Goal: Task Accomplishment & Management: Manage account settings

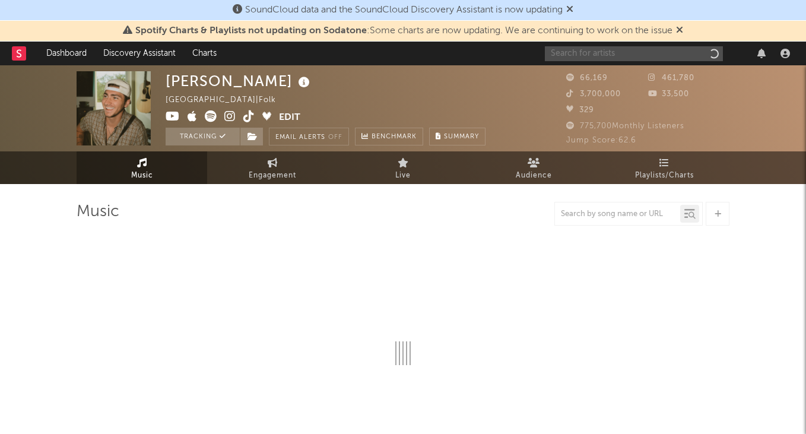
click at [608, 54] on input "text" at bounding box center [634, 53] width 178 height 15
type input "apri yani"
select select "6m"
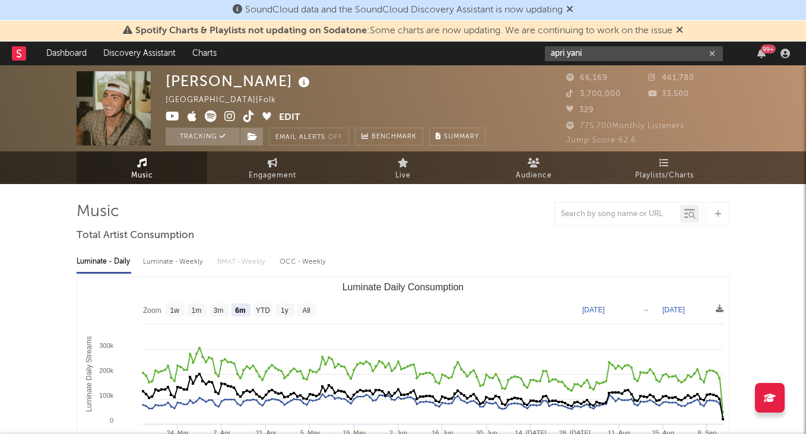
type input "apri yani"
click at [714, 56] on icon "button" at bounding box center [712, 54] width 6 height 8
click at [714, 55] on input "text" at bounding box center [634, 53] width 178 height 15
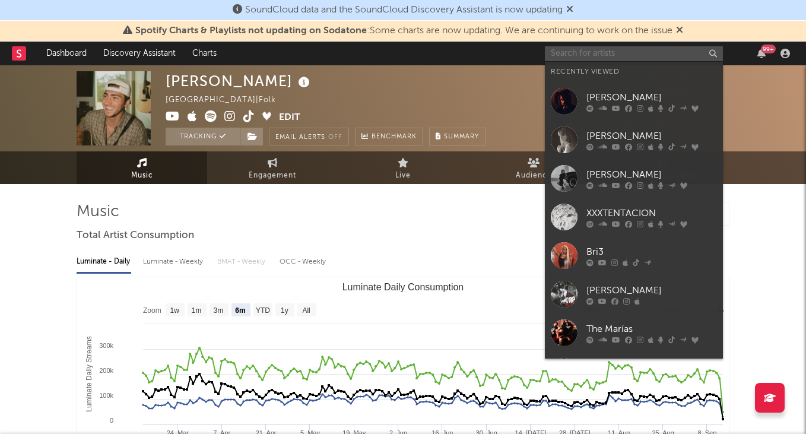
paste input "[URL][DOMAIN_NAME]"
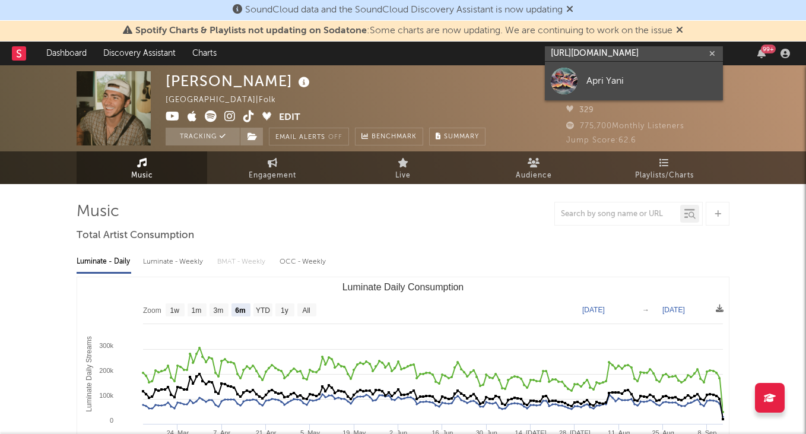
type input "[URL][DOMAIN_NAME]"
click at [652, 69] on link "Apri Yani" at bounding box center [634, 81] width 178 height 39
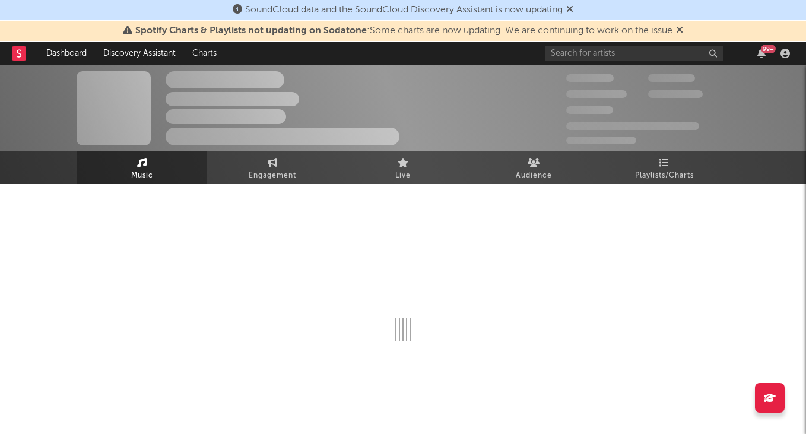
select select "1w"
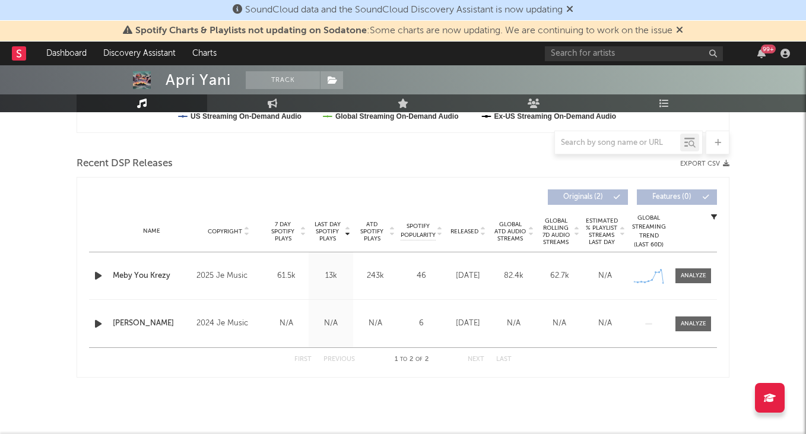
scroll to position [382, 0]
click at [544, 364] on div "First Previous 1 to 2 of 2 Next Last" at bounding box center [403, 359] width 628 height 24
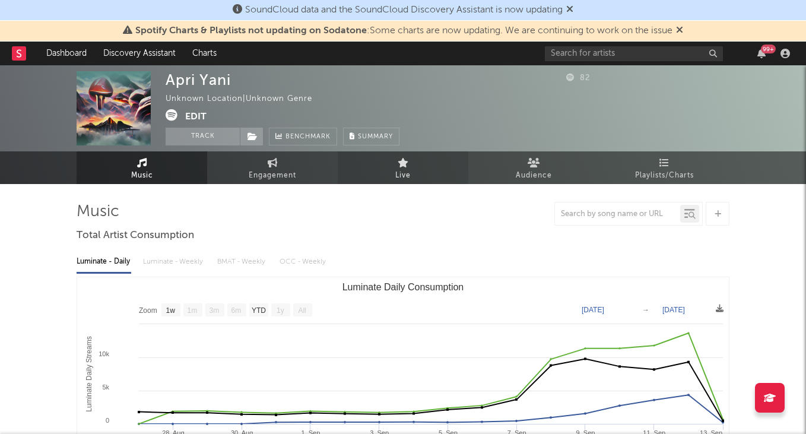
scroll to position [0, 0]
click at [186, 109] on button "Edit" at bounding box center [195, 116] width 21 height 15
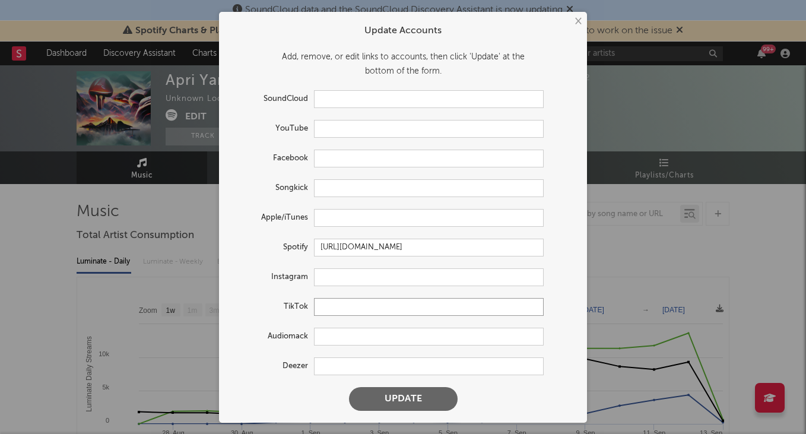
click at [345, 306] on input "text" at bounding box center [429, 307] width 230 height 18
paste input "[URL][DOMAIN_NAME]"
type input "[URL][DOMAIN_NAME]"
click at [409, 390] on button "Update" at bounding box center [403, 399] width 109 height 24
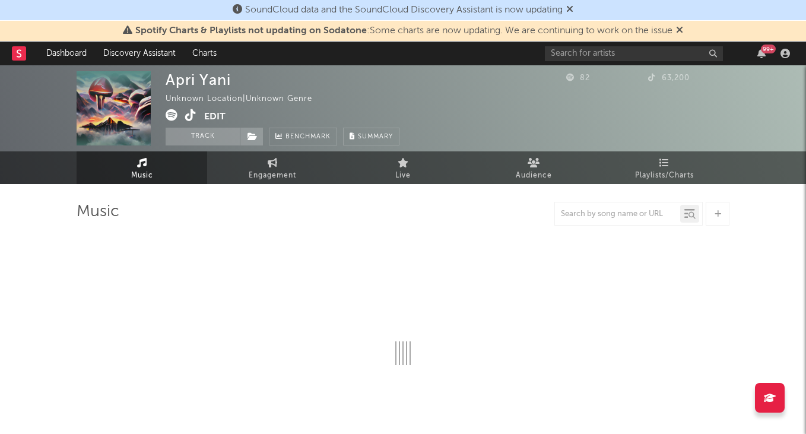
select select "1w"
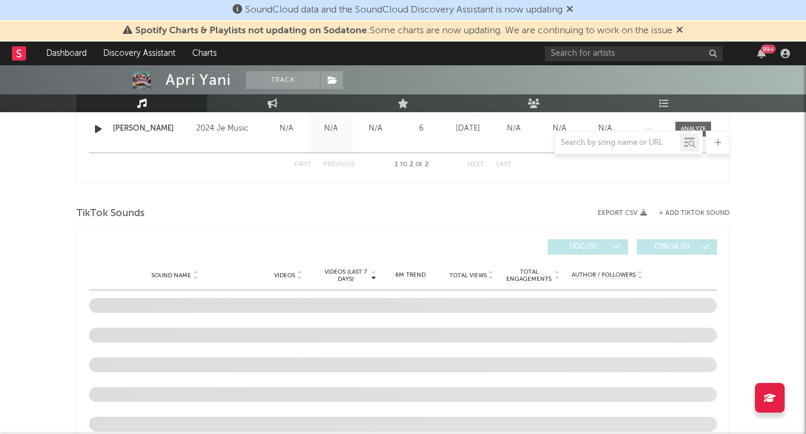
scroll to position [572, 0]
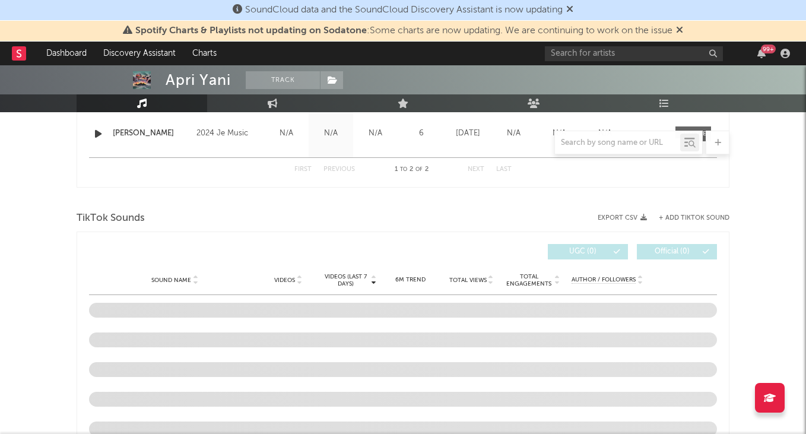
click at [694, 215] on button "+ Add TikTok Sound" at bounding box center [694, 218] width 71 height 7
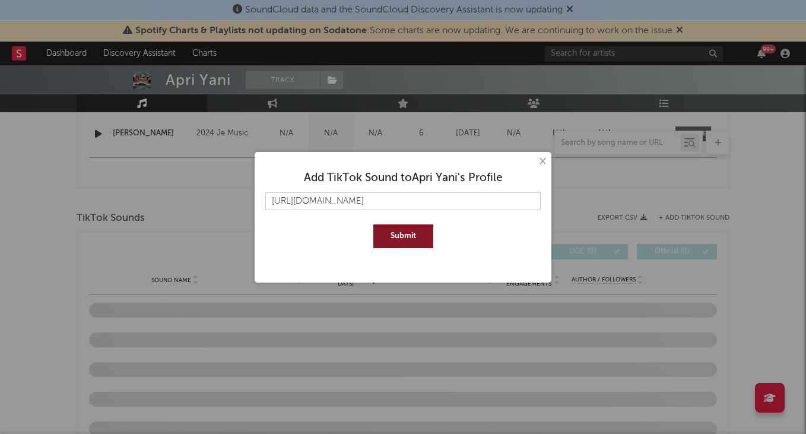
type input "[URL][DOMAIN_NAME]"
click at [393, 241] on button "Submit" at bounding box center [403, 236] width 60 height 24
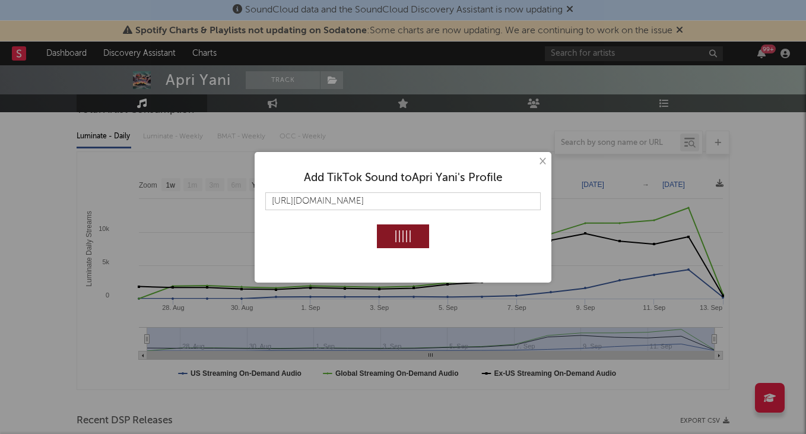
scroll to position [136, 0]
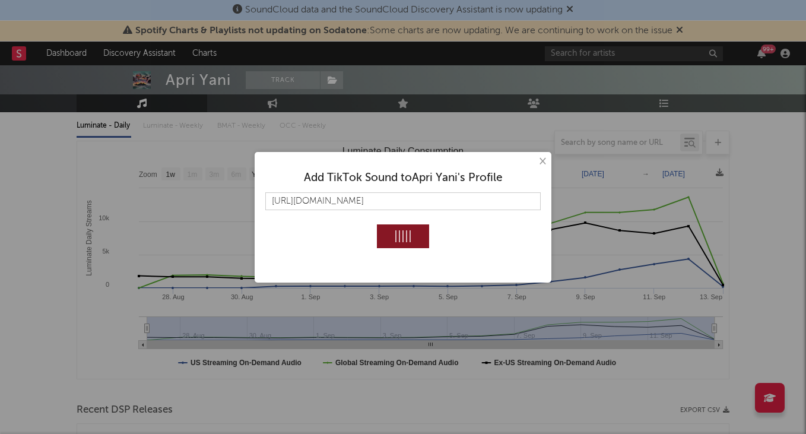
click at [542, 158] on button "×" at bounding box center [541, 161] width 13 height 13
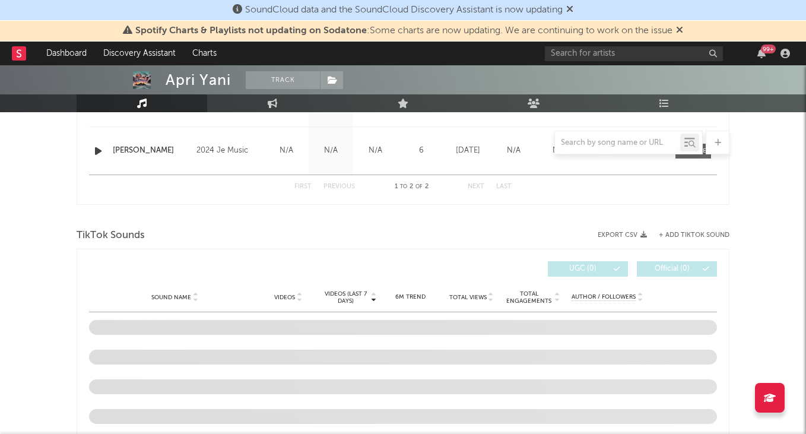
scroll to position [553, 0]
click at [715, 237] on button "+ Add TikTok Sound" at bounding box center [694, 237] width 71 height 7
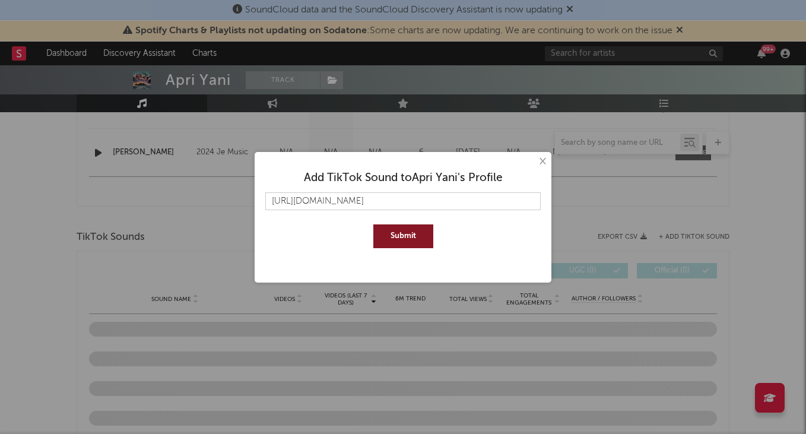
type input "[URL][DOMAIN_NAME]"
click at [401, 241] on button "Submit" at bounding box center [403, 236] width 60 height 24
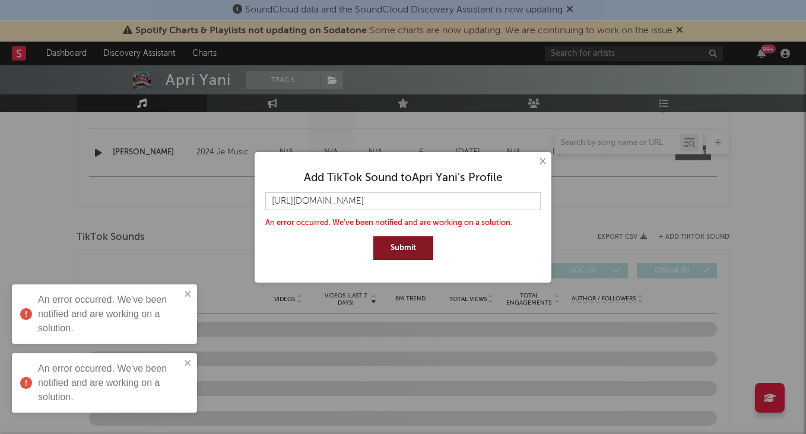
click at [542, 164] on button "×" at bounding box center [541, 161] width 13 height 13
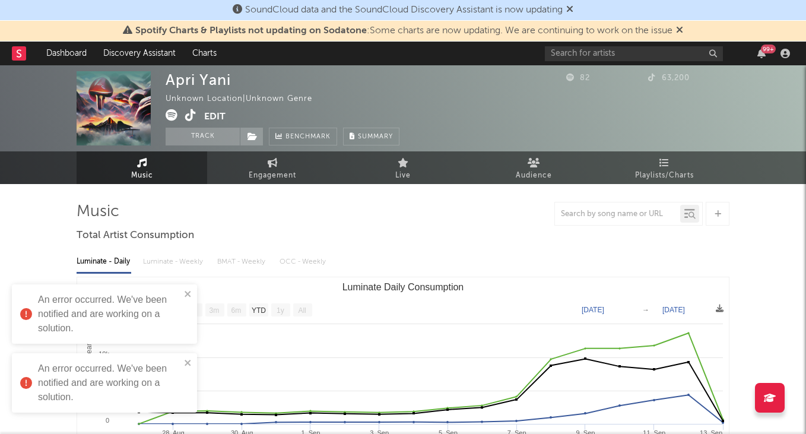
scroll to position [0, 0]
click at [208, 116] on button "Edit" at bounding box center [214, 116] width 21 height 15
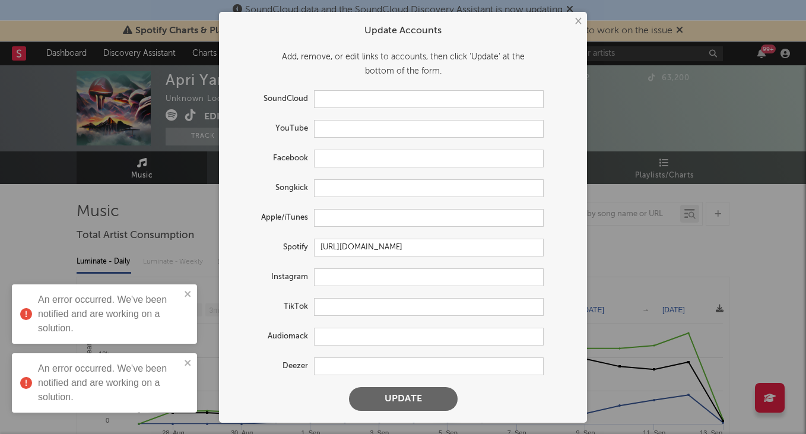
scroll to position [4, 0]
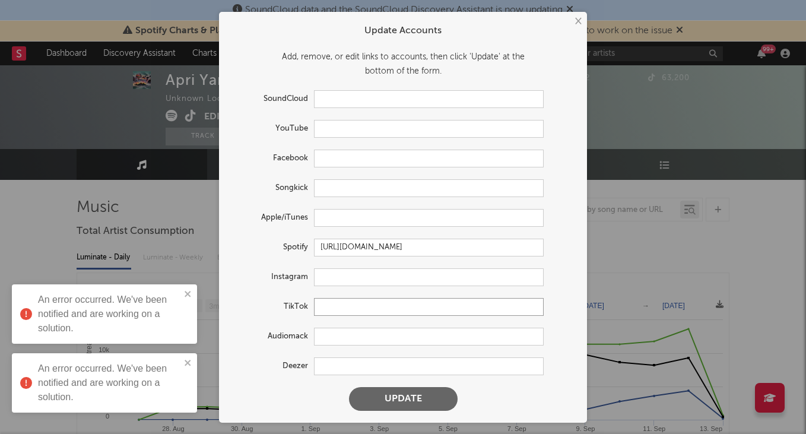
click at [410, 304] on input "text" at bounding box center [429, 307] width 230 height 18
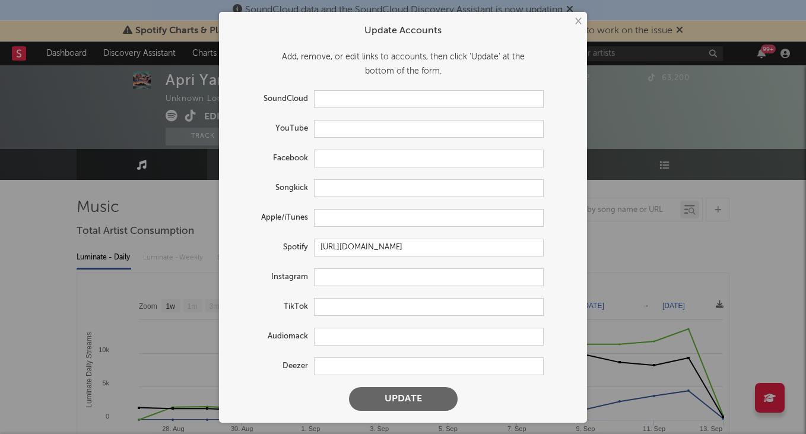
click at [417, 399] on button "Update" at bounding box center [403, 399] width 109 height 24
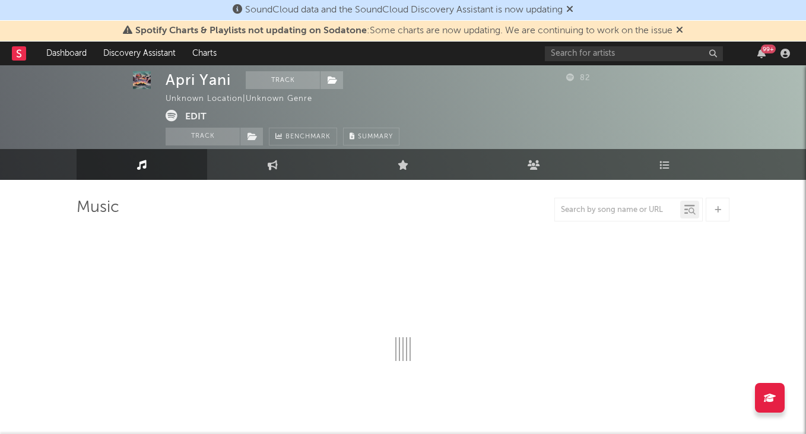
select select "1w"
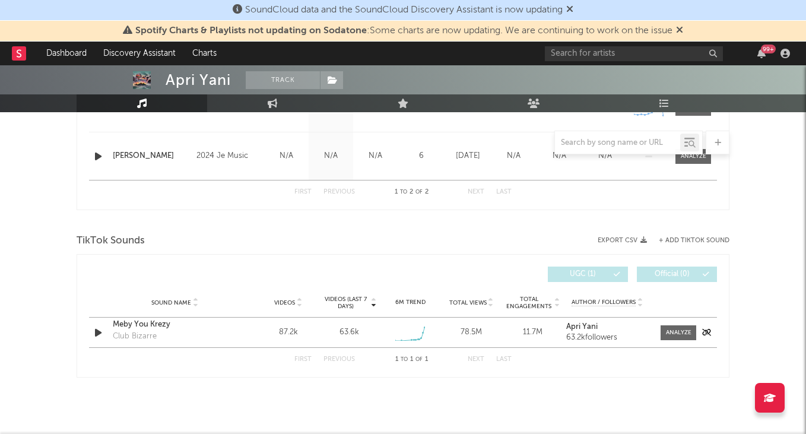
scroll to position [549, 0]
click at [678, 327] on span at bounding box center [678, 332] width 36 height 15
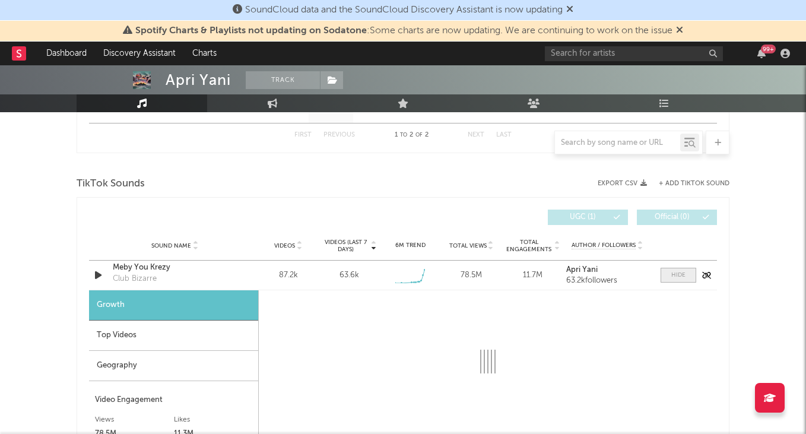
select select "1w"
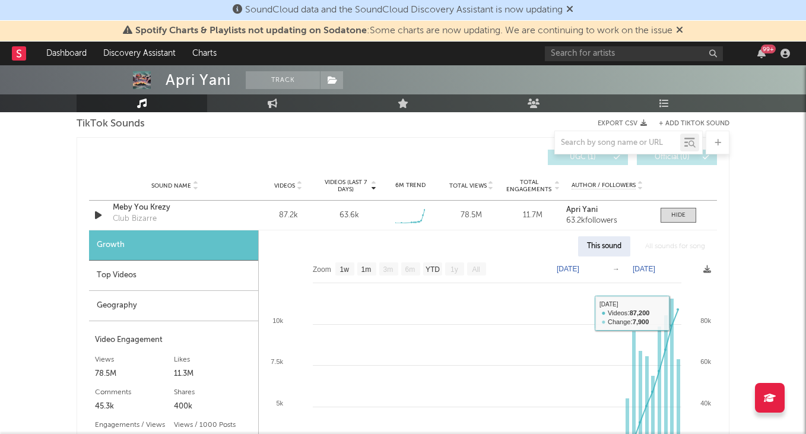
scroll to position [647, 0]
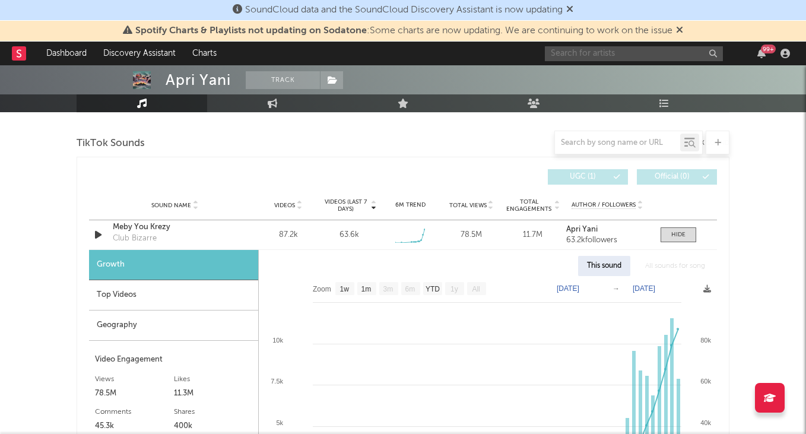
click at [614, 55] on input "text" at bounding box center [634, 53] width 178 height 15
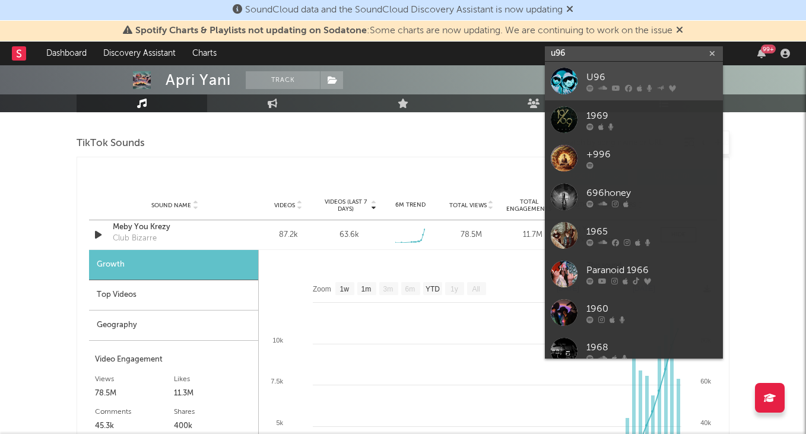
type input "u96"
click at [643, 65] on link "U96" at bounding box center [634, 81] width 178 height 39
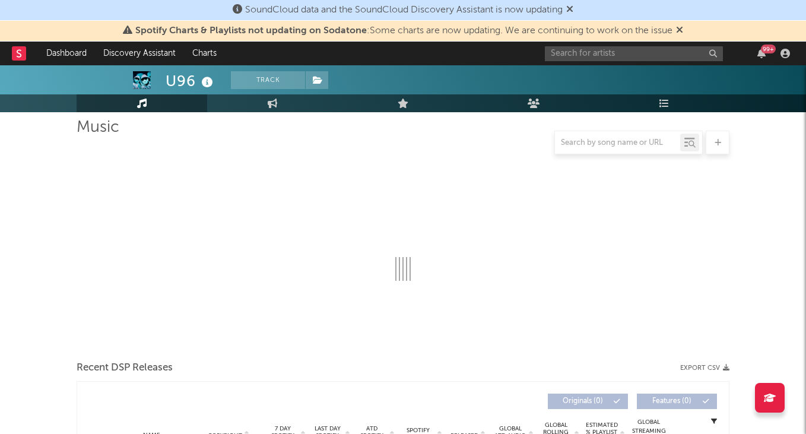
scroll to position [86, 0]
select select "6m"
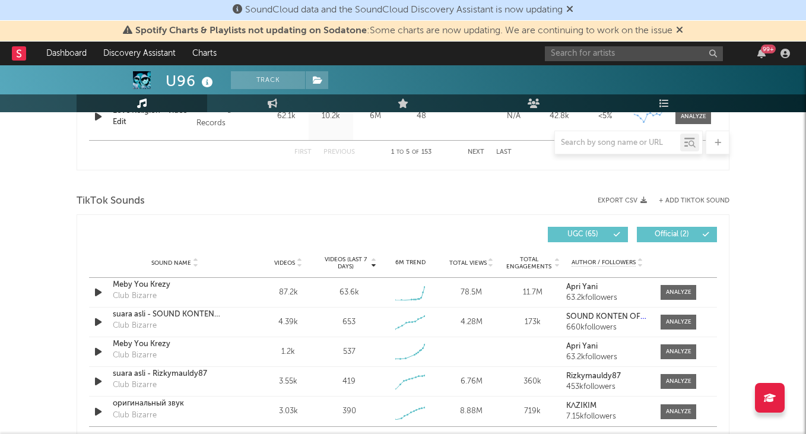
scroll to position [746, 0]
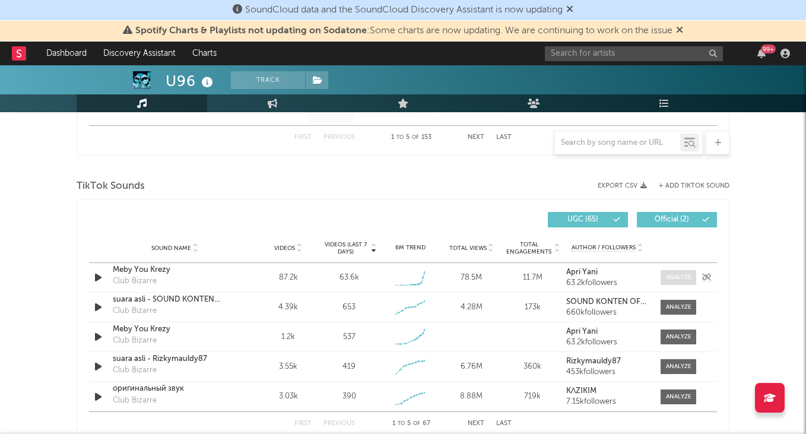
click at [677, 276] on div at bounding box center [679, 277] width 26 height 9
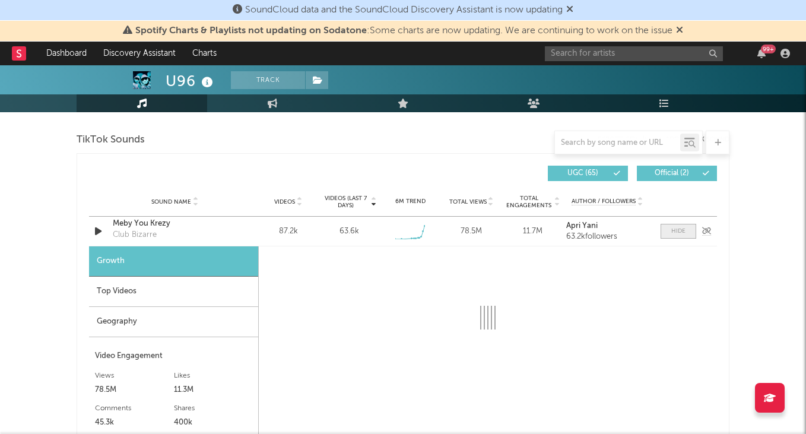
select select "1w"
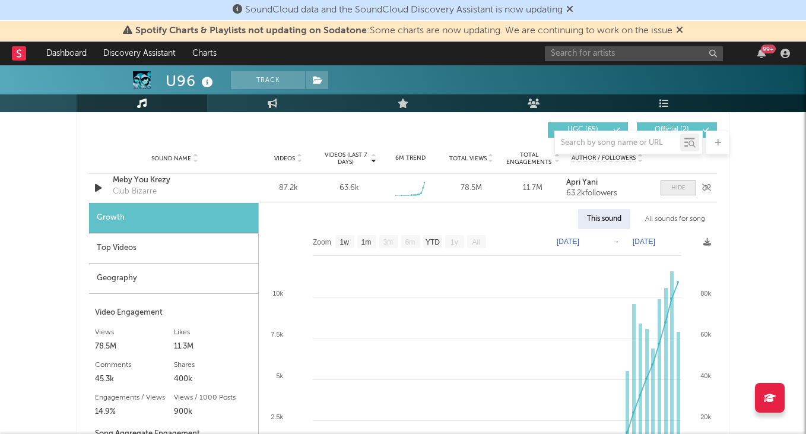
scroll to position [848, 0]
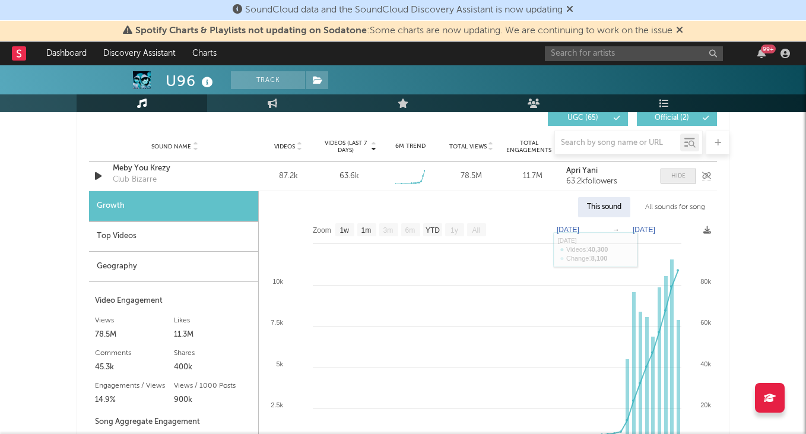
click at [683, 170] on span at bounding box center [678, 176] width 36 height 15
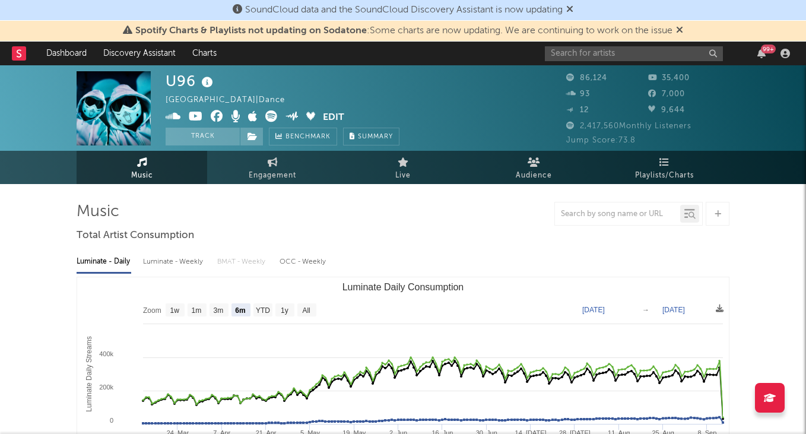
scroll to position [0, 0]
click at [622, 58] on input "text" at bounding box center [634, 53] width 178 height 15
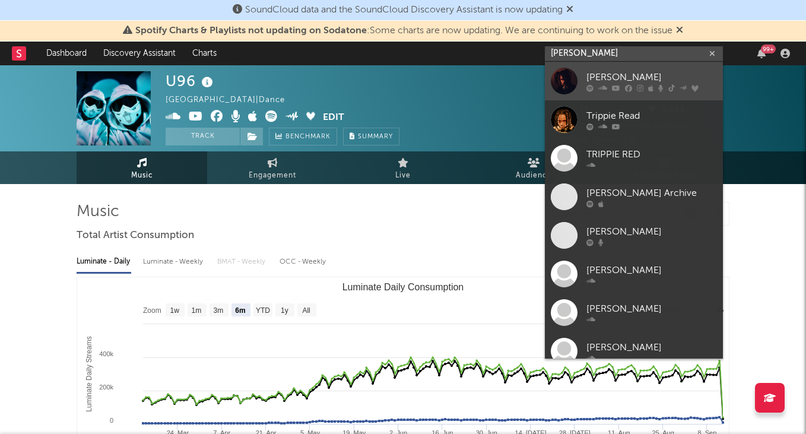
type input "[PERSON_NAME]"
click at [612, 69] on link "[PERSON_NAME]" at bounding box center [634, 81] width 178 height 39
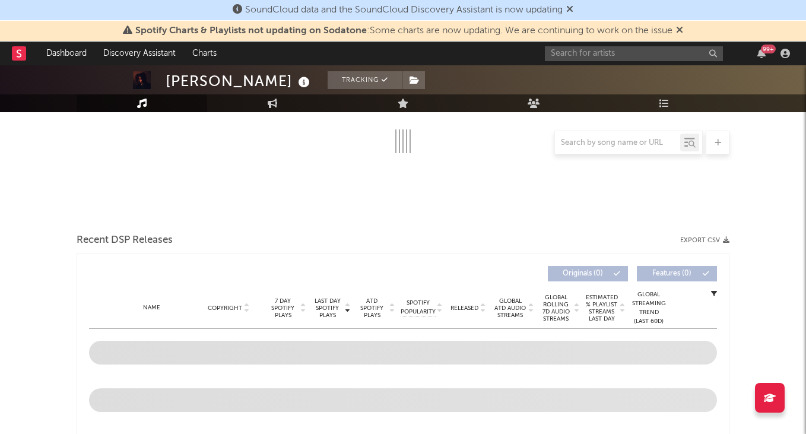
select select "6m"
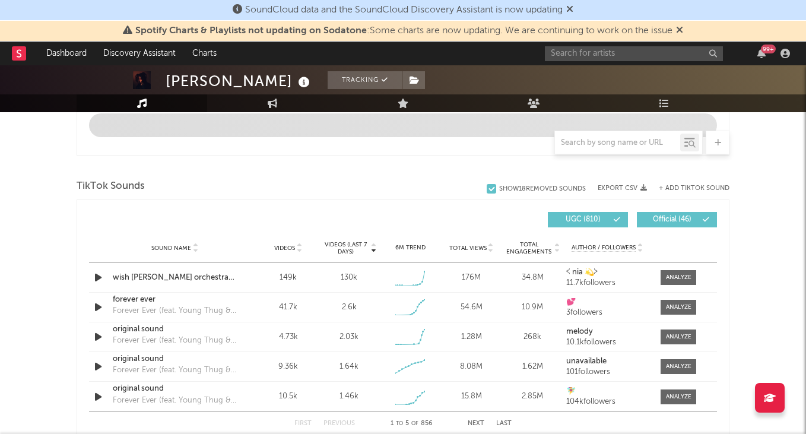
scroll to position [717, 0]
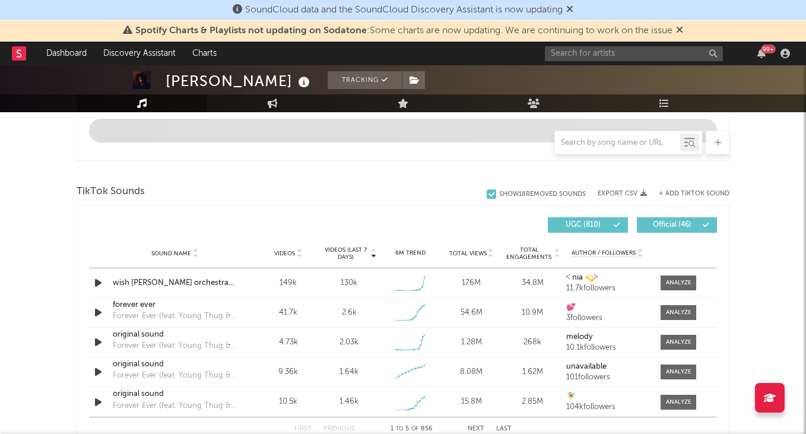
click at [691, 189] on div "+ Add TikTok Sound" at bounding box center [688, 194] width 82 height 12
click at [690, 190] on button "+ Add TikTok Sound" at bounding box center [694, 193] width 71 height 7
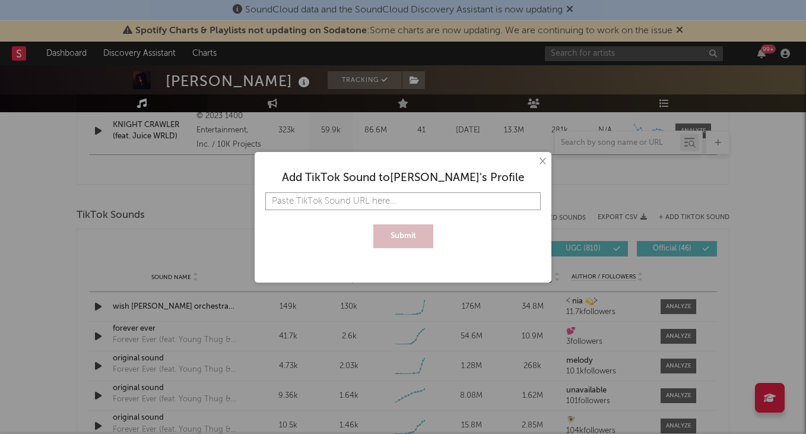
paste input "[URL][DOMAIN_NAME]"
type input "[URL][DOMAIN_NAME]"
click at [404, 235] on button "Submit" at bounding box center [403, 236] width 60 height 24
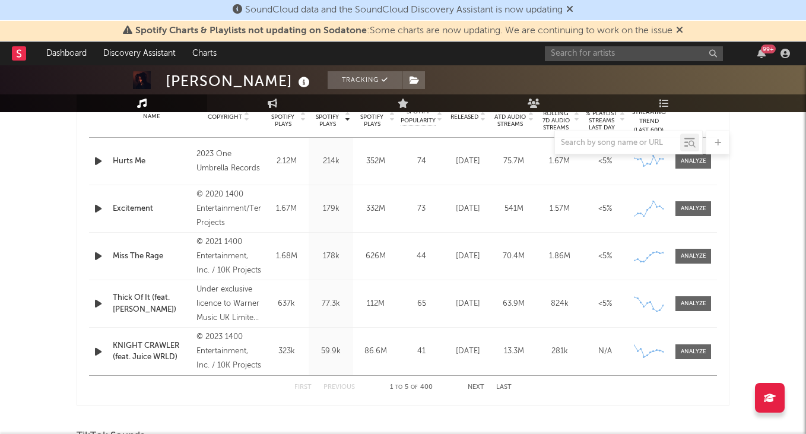
scroll to position [498, 0]
click at [480, 383] on button "Next" at bounding box center [476, 386] width 17 height 7
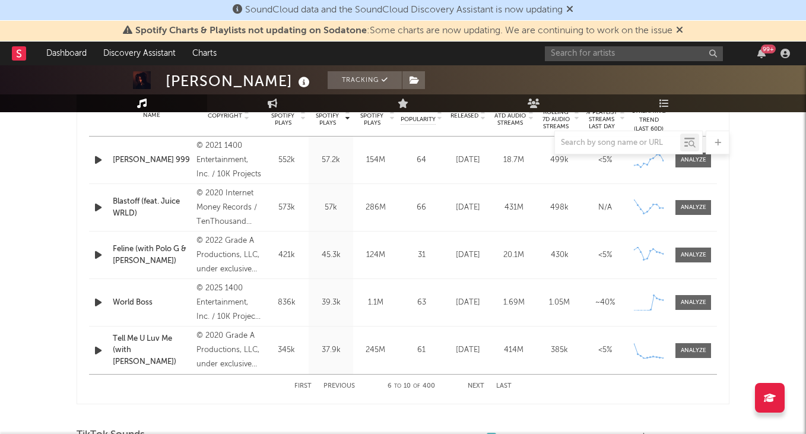
click at [637, 131] on div at bounding box center [628, 143] width 148 height 24
click at [625, 143] on input "text" at bounding box center [617, 142] width 125 height 9
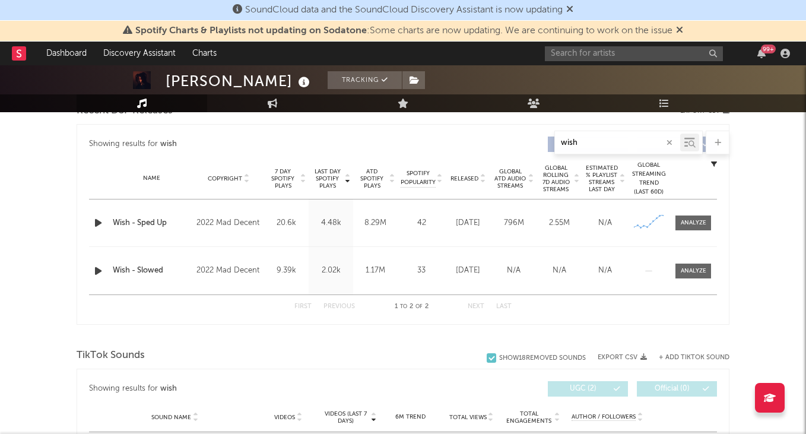
scroll to position [431, 0]
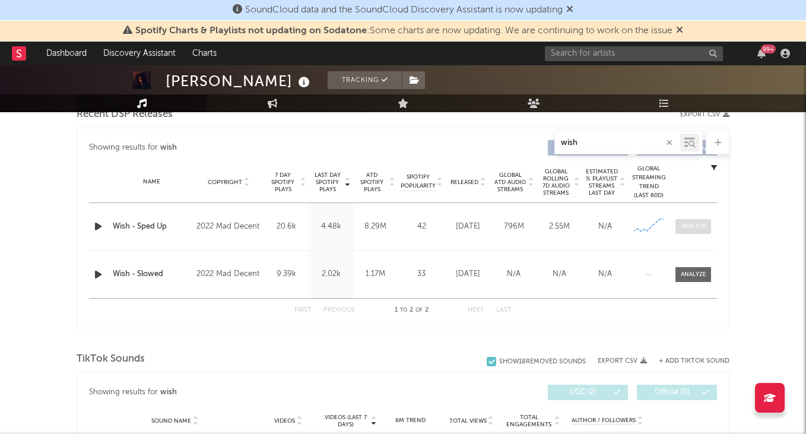
type input "wish"
click at [684, 223] on div at bounding box center [694, 226] width 26 height 9
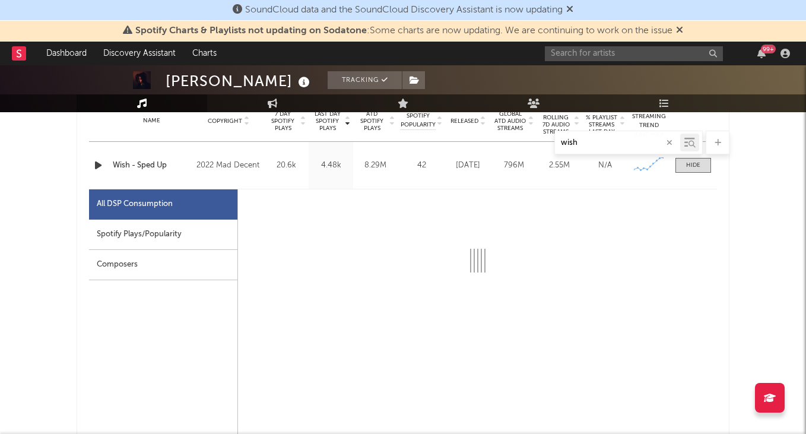
scroll to position [497, 0]
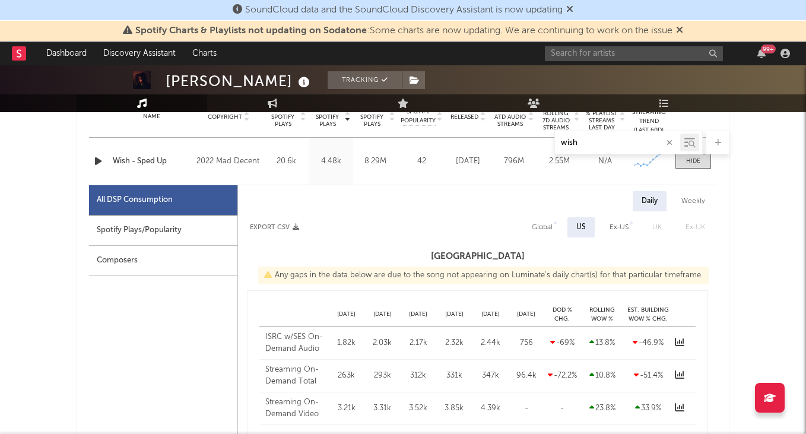
select select "6m"
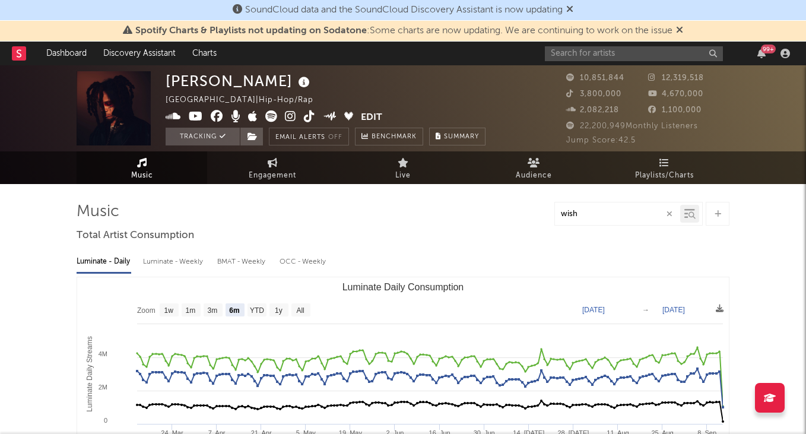
scroll to position [0, 0]
click at [271, 171] on span "Engagement" at bounding box center [272, 176] width 47 height 14
select select "1w"
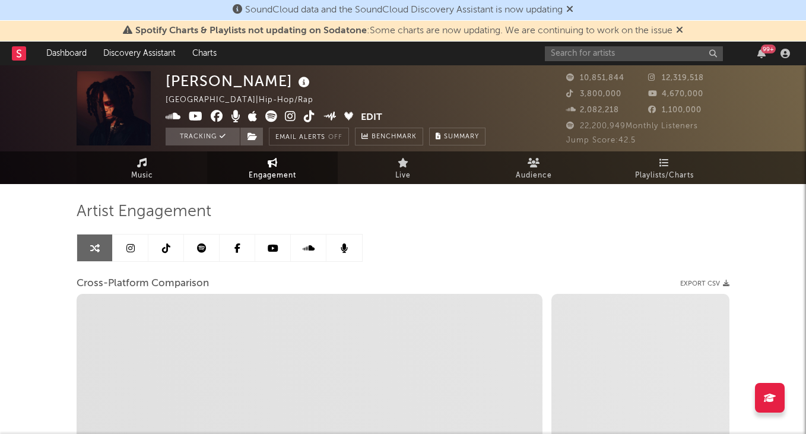
click at [150, 173] on span "Music" at bounding box center [142, 176] width 22 height 14
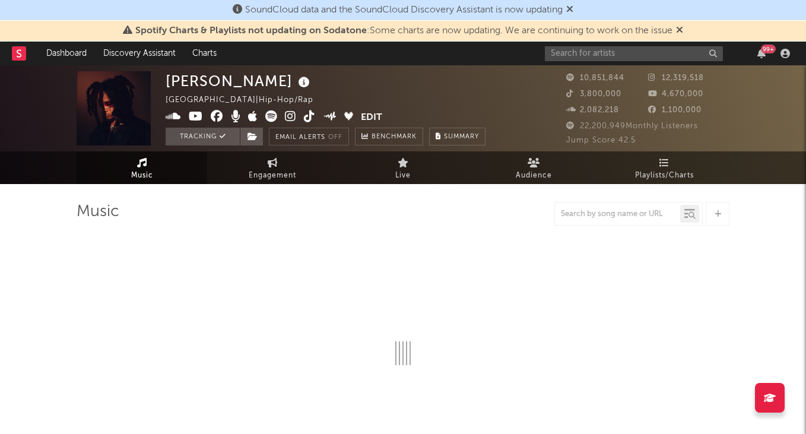
select select "6m"
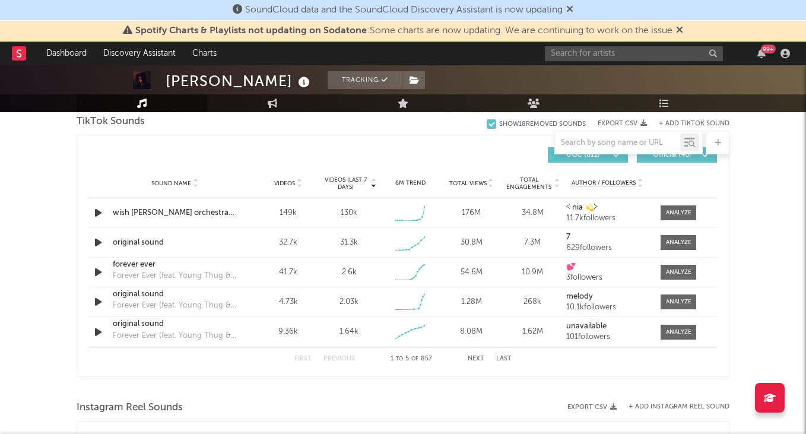
scroll to position [736, 0]
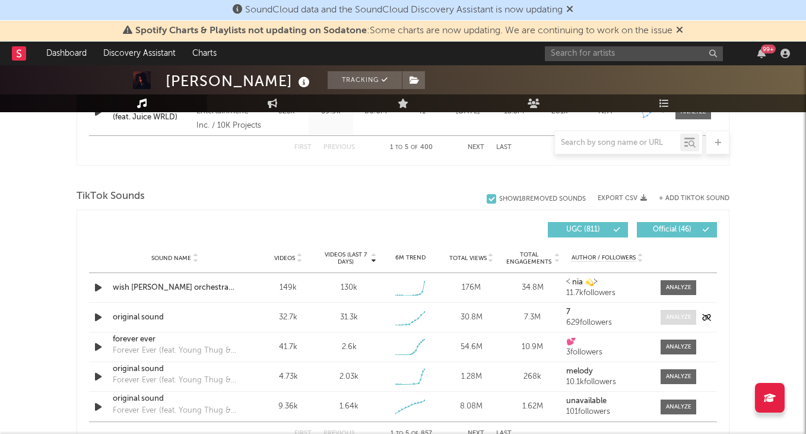
click at [681, 318] on div at bounding box center [679, 317] width 26 height 9
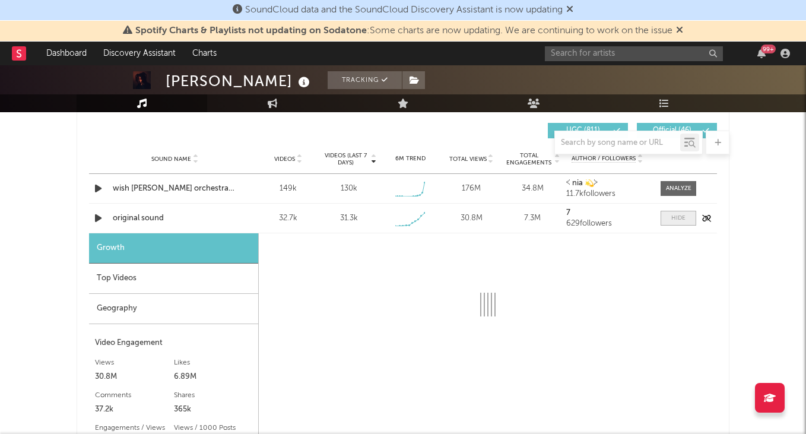
scroll to position [889, 0]
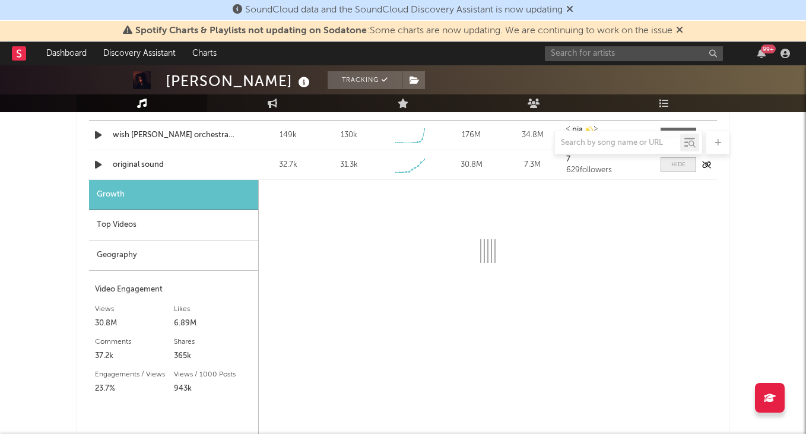
select select "1w"
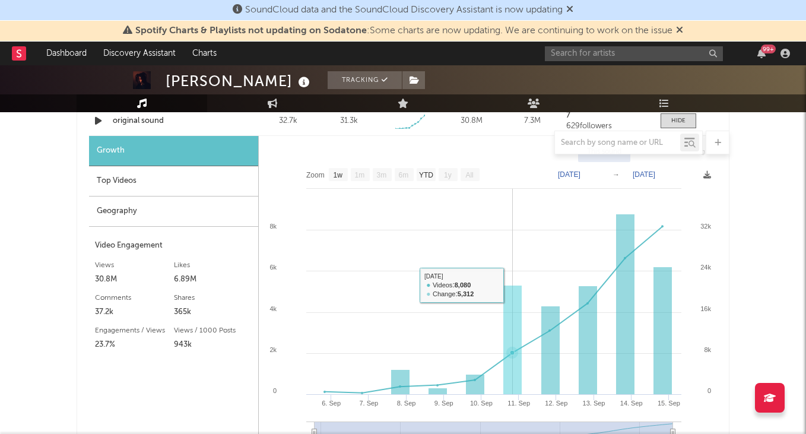
scroll to position [939, 0]
